Goal: Feedback & Contribution: Contribute content

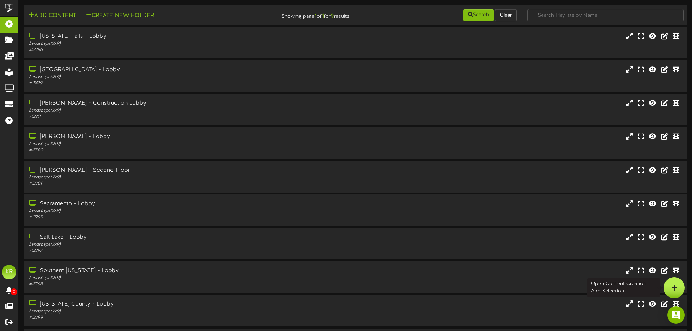
click at [682, 288] on div at bounding box center [674, 287] width 21 height 21
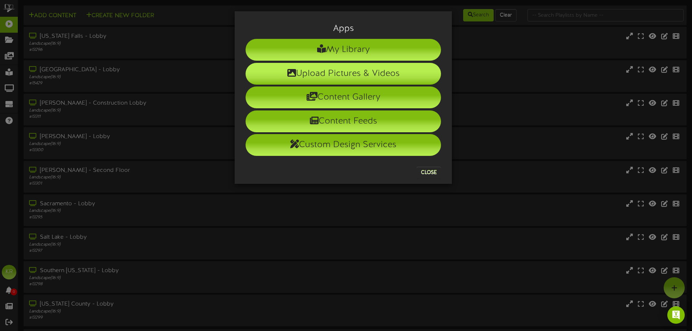
click at [366, 72] on li "Upload Pictures & Videos" at bounding box center [343, 74] width 195 height 22
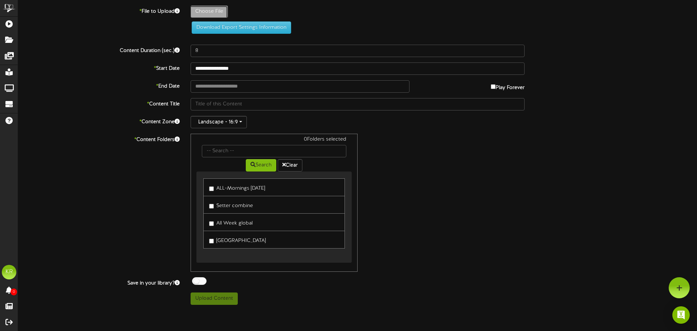
type input "**********"
type input "INSTALLS9-17"
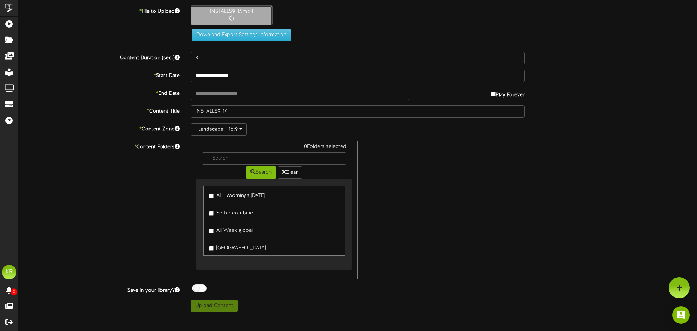
type input "10"
click at [200, 95] on body "ChannelValet Playlists Folders Messages My Library Groups Devices Help KR [PERS…" at bounding box center [348, 158] width 697 height 317
click at [225, 306] on button "Upload Content" at bounding box center [214, 306] width 47 height 12
type input "**********"
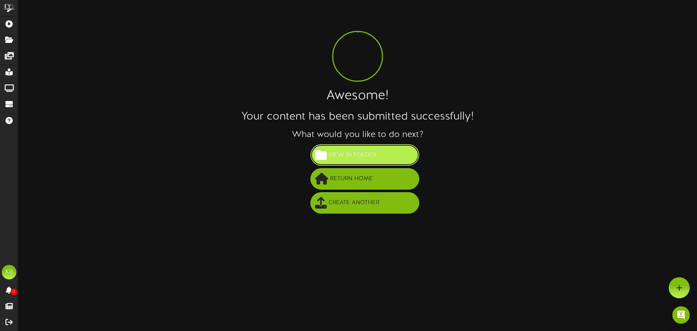
click at [341, 159] on span "View in Folder" at bounding box center [353, 155] width 52 height 12
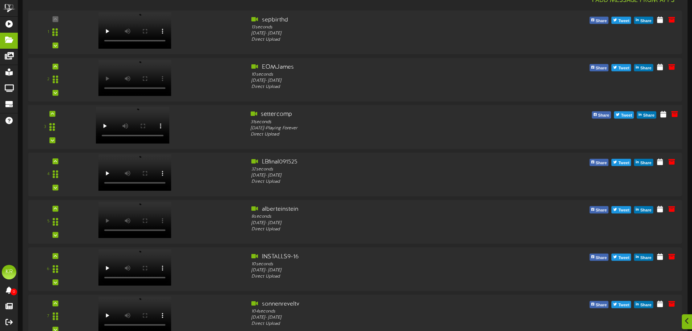
scroll to position [109, 0]
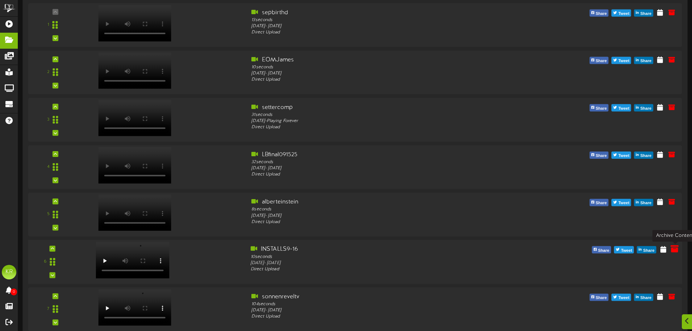
click at [676, 250] on icon at bounding box center [675, 249] width 8 height 8
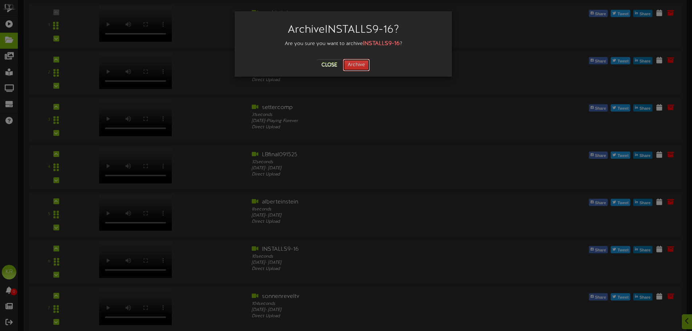
click at [348, 60] on button "Archive" at bounding box center [356, 65] width 27 height 12
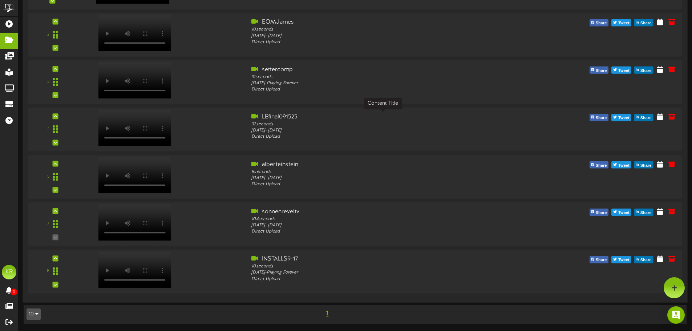
scroll to position [456, 0]
